Goal: Task Accomplishment & Management: Manage account settings

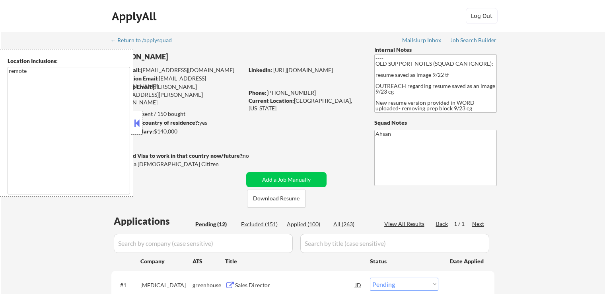
select select ""pending""
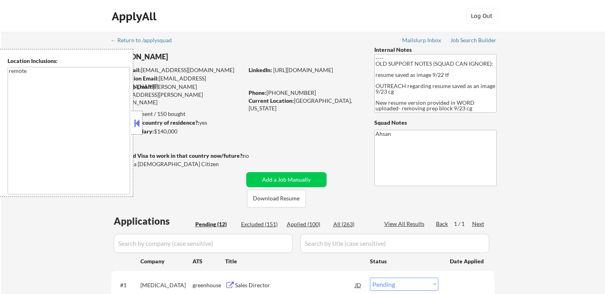
select select ""pending""
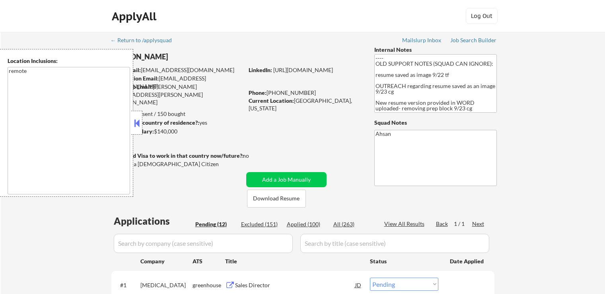
select select ""pending""
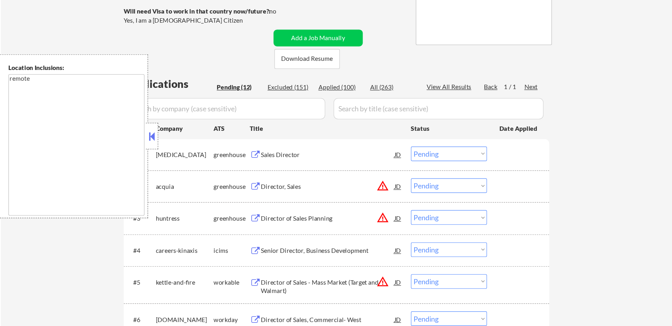
scroll to position [159, 0]
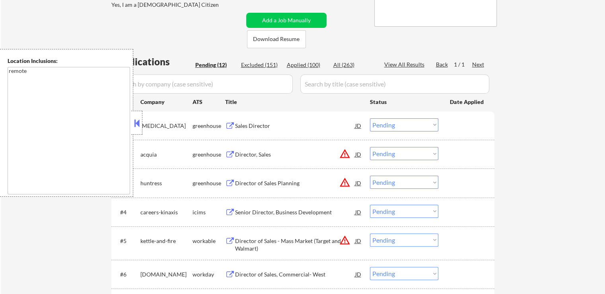
click at [140, 125] on button at bounding box center [136, 123] width 9 height 12
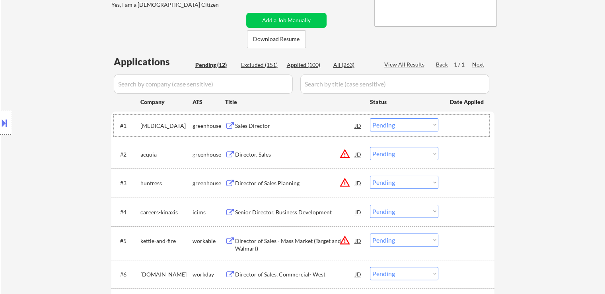
click at [207, 124] on div "greenhouse" at bounding box center [209, 126] width 33 height 8
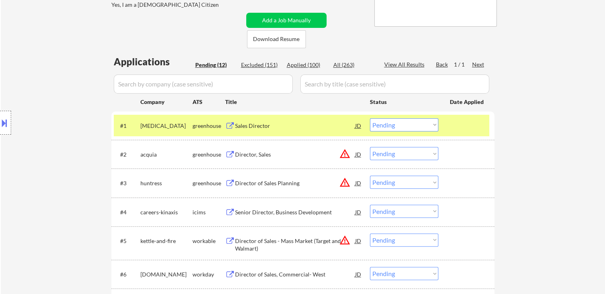
click at [248, 125] on div "Sales Director" at bounding box center [295, 126] width 120 height 8
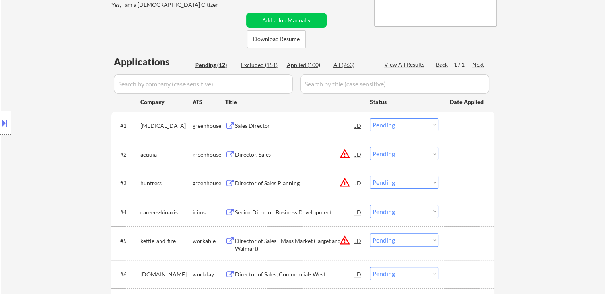
click at [247, 152] on div "Director, Sales" at bounding box center [295, 154] width 120 height 8
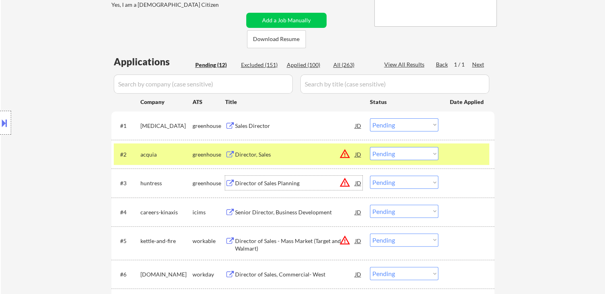
click at [248, 181] on div "Director of Sales Planning" at bounding box center [295, 183] width 120 height 8
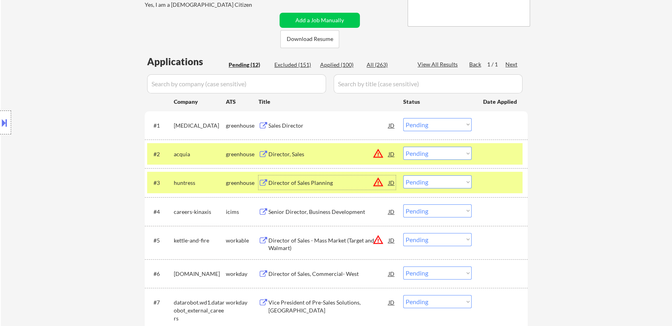
click at [438, 122] on select "Choose an option... Pending Applied Excluded (Questions) Excluded (Expired) Exc…" at bounding box center [437, 124] width 68 height 13
click at [403, 118] on select "Choose an option... Pending Applied Excluded (Questions) Excluded (Expired) Exc…" at bounding box center [437, 124] width 68 height 13
click at [537, 156] on div "← Return to /applysquad Mailslurp Inbox Job Search Builder [PERSON_NAME] User E…" at bounding box center [337, 198] width 672 height 650
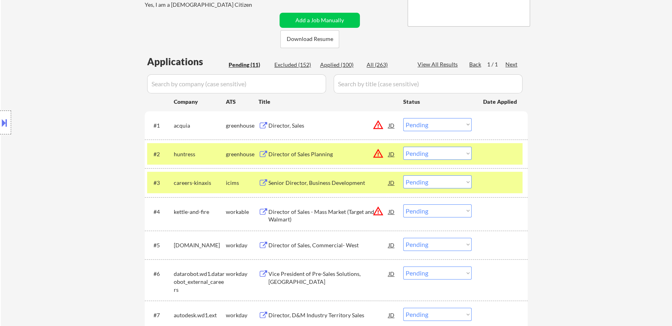
click at [425, 125] on select "Choose an option... Pending Applied Excluded (Questions) Excluded (Expired) Exc…" at bounding box center [437, 124] width 68 height 13
click at [403, 118] on select "Choose an option... Pending Applied Excluded (Questions) Excluded (Expired) Exc…" at bounding box center [437, 124] width 68 height 13
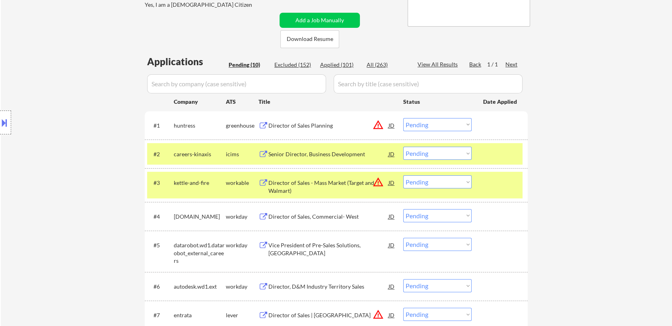
click at [420, 123] on select "Choose an option... Pending Applied Excluded (Questions) Excluded (Expired) Exc…" at bounding box center [437, 124] width 68 height 13
click at [403, 118] on select "Choose an option... Pending Applied Excluded (Questions) Excluded (Expired) Exc…" at bounding box center [437, 124] width 68 height 13
select select ""pending""
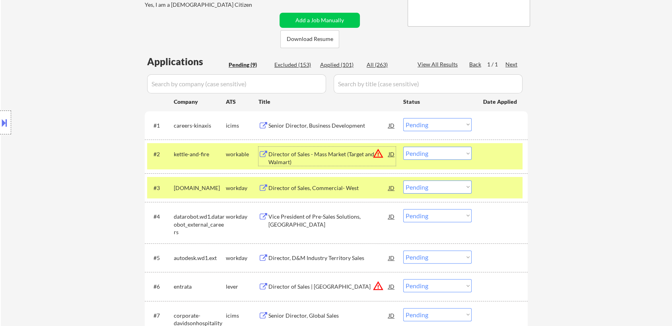
click at [286, 155] on div "Director of Sales - Mass Market (Target and Walmart)" at bounding box center [329, 158] width 120 height 16
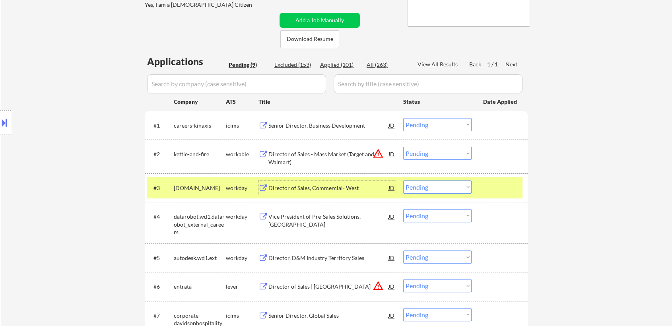
click at [278, 189] on div "Director of Sales, Commercial- West" at bounding box center [329, 188] width 120 height 8
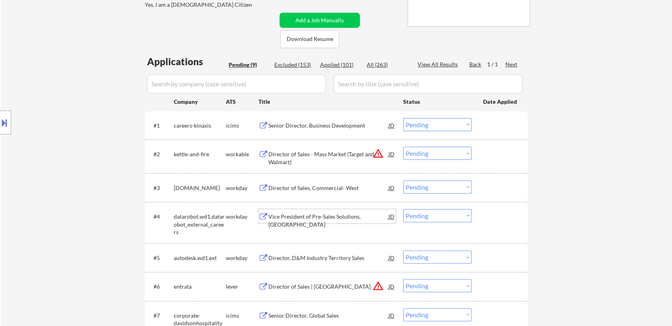
click at [278, 218] on div "Vice President of Pre-Sales Solutions, [GEOGRAPHIC_DATA]" at bounding box center [329, 221] width 120 height 16
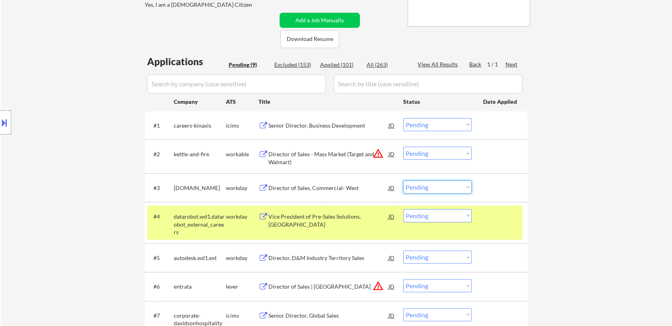
click at [426, 185] on select "Choose an option... Pending Applied Excluded (Questions) Excluded (Expired) Exc…" at bounding box center [437, 187] width 68 height 13
click at [403, 181] on select "Choose an option... Pending Applied Excluded (Questions) Excluded (Expired) Exc…" at bounding box center [437, 187] width 68 height 13
select select ""pending""
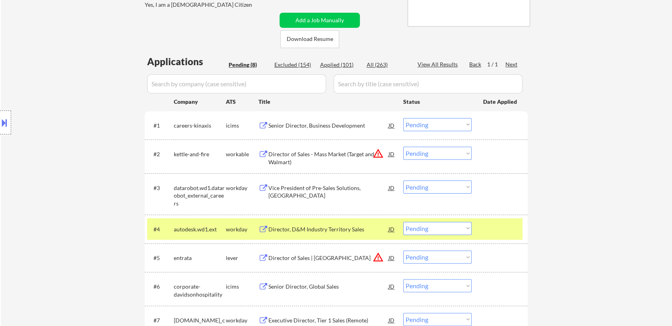
click at [422, 121] on select "Choose an option... Pending Applied Excluded (Questions) Excluded (Expired) Exc…" at bounding box center [437, 124] width 68 height 13
click at [572, 179] on div "← Return to /applysquad Mailslurp Inbox Job Search Builder [PERSON_NAME] User E…" at bounding box center [337, 140] width 672 height 535
click at [446, 150] on select "Choose an option... Pending Applied Excluded (Questions) Excluded (Expired) Exc…" at bounding box center [437, 153] width 68 height 13
click at [403, 147] on select "Choose an option... Pending Applied Excluded (Questions) Excluded (Expired) Exc…" at bounding box center [437, 153] width 68 height 13
click at [582, 195] on div "← Return to /applysquad Mailslurp Inbox Job Search Builder [PERSON_NAME] User E…" at bounding box center [337, 140] width 672 height 535
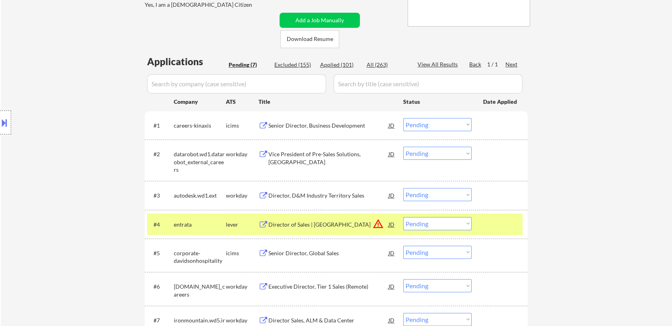
click at [424, 155] on select "Choose an option... Pending Applied Excluded (Questions) Excluded (Expired) Exc…" at bounding box center [437, 153] width 68 height 13
click at [403, 147] on select "Choose an option... Pending Applied Excluded (Questions) Excluded (Expired) Exc…" at bounding box center [437, 153] width 68 height 13
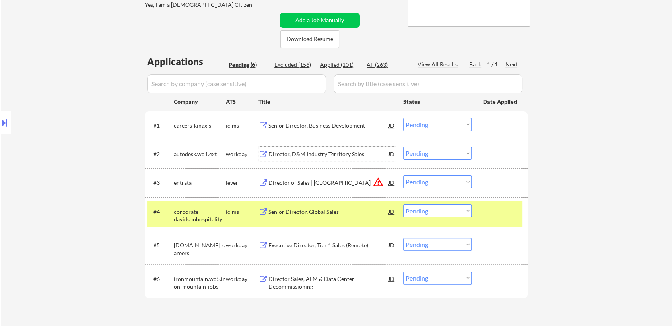
click at [293, 154] on div "Director, D&M Industry Territory Sales" at bounding box center [329, 154] width 120 height 8
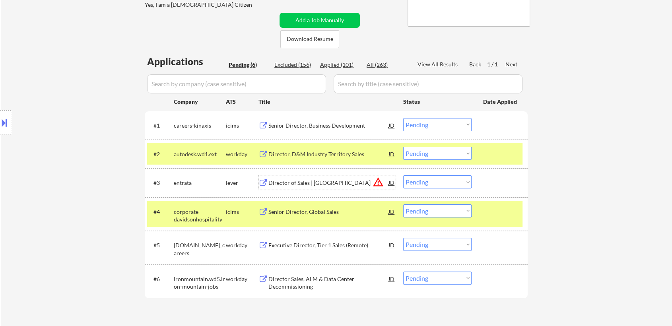
click at [292, 184] on div "Director of Sales | [GEOGRAPHIC_DATA]" at bounding box center [329, 183] width 120 height 8
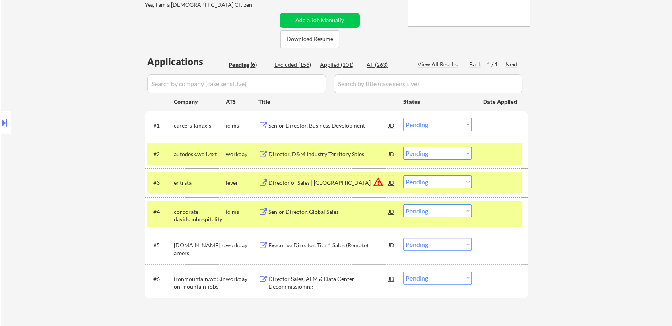
click at [428, 153] on select "Choose an option... Pending Applied Excluded (Questions) Excluded (Expired) Exc…" at bounding box center [437, 153] width 68 height 13
click at [426, 154] on select "Choose an option... Pending Applied Excluded (Questions) Excluded (Expired) Exc…" at bounding box center [437, 153] width 68 height 13
click at [403, 147] on select "Choose an option... Pending Applied Excluded (Questions) Excluded (Expired) Exc…" at bounding box center [437, 153] width 68 height 13
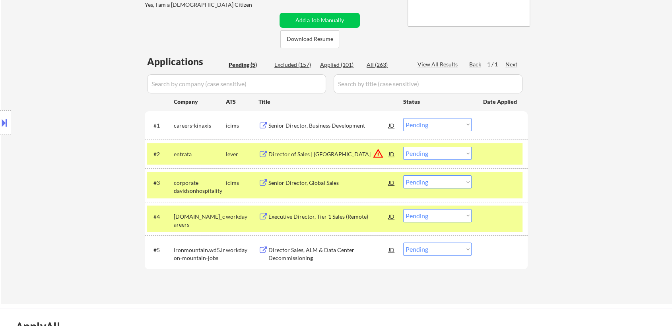
click at [278, 183] on div "Senior Director, Global Sales" at bounding box center [329, 183] width 120 height 8
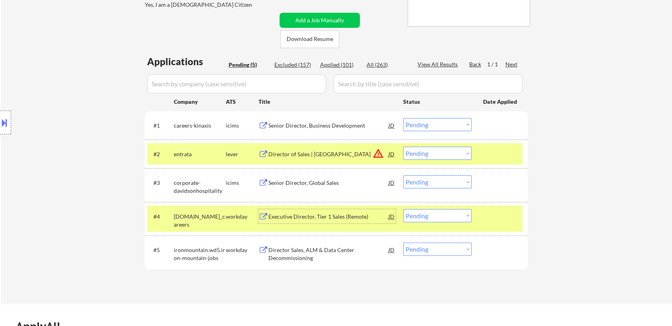
click at [285, 214] on div "Executive Director, Tier 1 Sales (Remote)" at bounding box center [329, 217] width 120 height 8
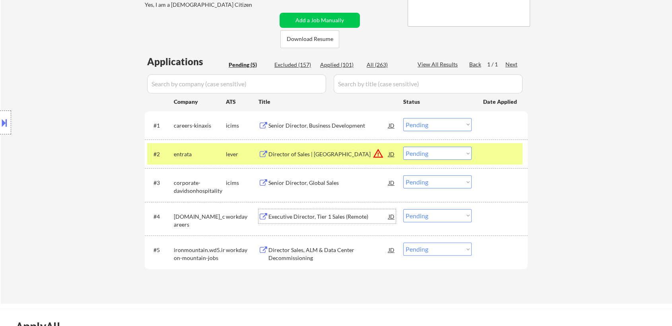
click at [436, 154] on select "Choose an option... Pending Applied Excluded (Questions) Excluded (Expired) Exc…" at bounding box center [437, 153] width 68 height 13
click at [403, 147] on select "Choose an option... Pending Applied Excluded (Questions) Excluded (Expired) Exc…" at bounding box center [437, 153] width 68 height 13
select select ""pending""
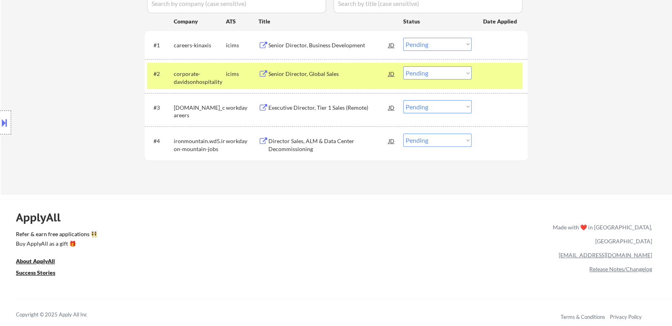
scroll to position [247, 0]
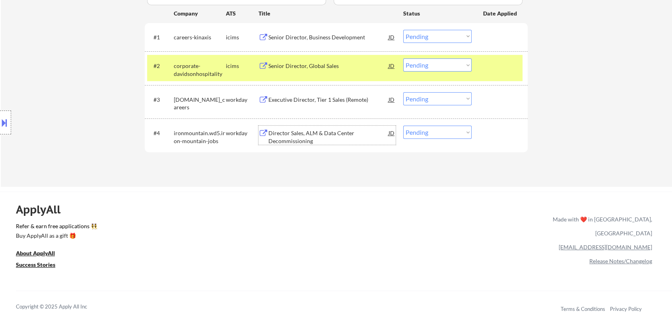
click at [285, 134] on div "Director Sales, ALM & Data Center Decommissioning" at bounding box center [329, 137] width 120 height 16
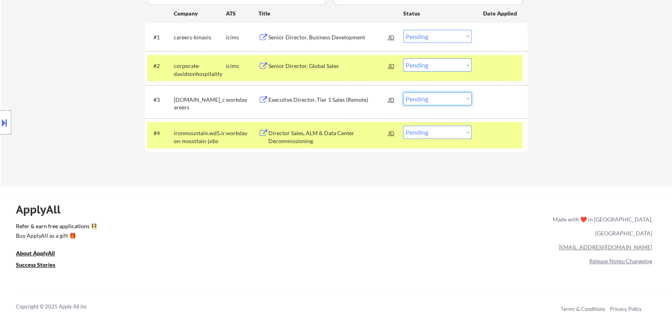
click at [436, 99] on select "Choose an option... Pending Applied Excluded (Questions) Excluded (Expired) Exc…" at bounding box center [437, 98] width 68 height 13
click at [403, 92] on select "Choose an option... Pending Applied Excluded (Questions) Excluded (Expired) Exc…" at bounding box center [437, 98] width 68 height 13
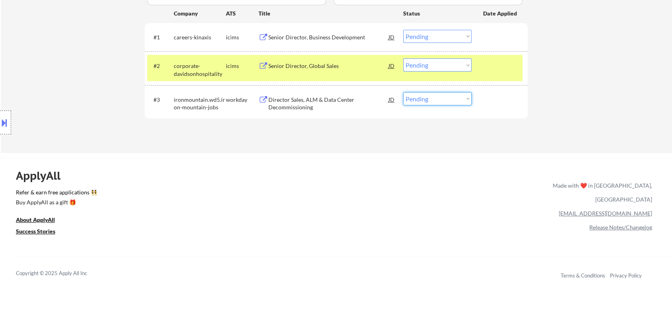
click at [407, 98] on select "Choose an option... Pending Applied Excluded (Questions) Excluded (Expired) Exc…" at bounding box center [437, 98] width 68 height 13
select select ""applied""
click at [403, 92] on select "Choose an option... Pending Applied Excluded (Questions) Excluded (Expired) Exc…" at bounding box center [437, 98] width 68 height 13
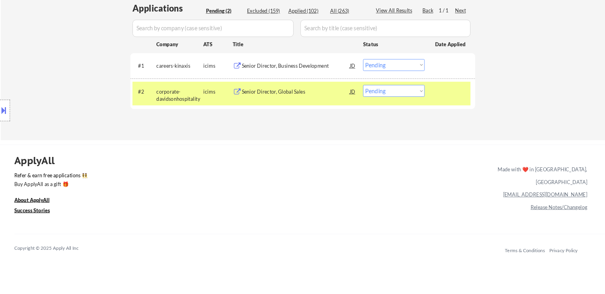
scroll to position [159, 0]
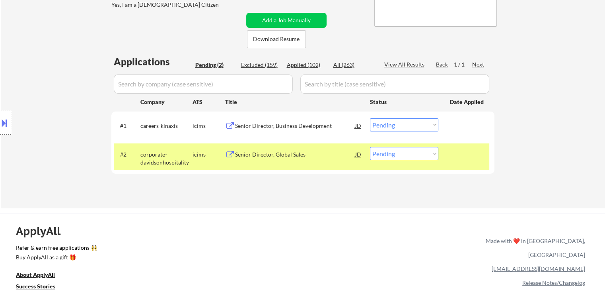
click at [480, 150] on div at bounding box center [467, 154] width 35 height 14
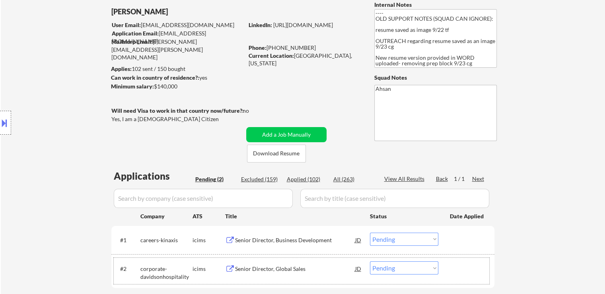
scroll to position [40, 0]
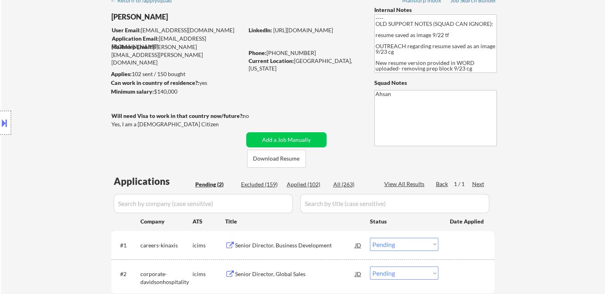
click at [323, 78] on div "← Return to /applysquad Mailslurp Inbox Job Search Builder [PERSON_NAME] User E…" at bounding box center [303, 156] width 397 height 329
